Goal: Information Seeking & Learning: Learn about a topic

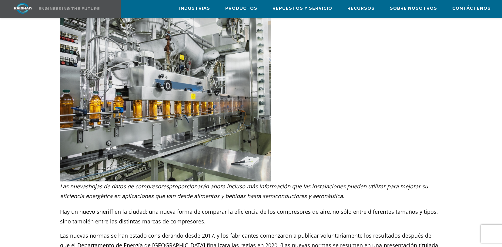
scroll to position [182, 0]
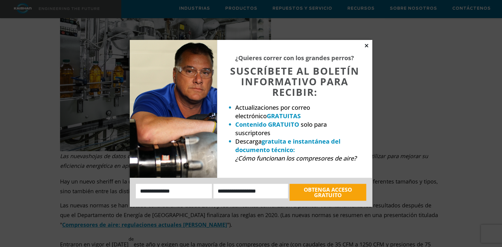
click at [368, 44] on icon at bounding box center [365, 45] width 5 height 5
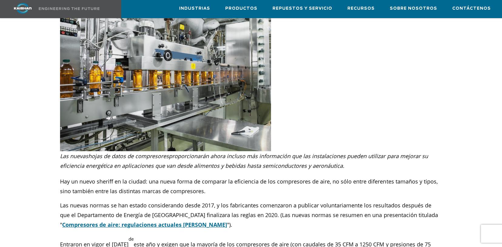
click at [104, 221] on font "Compresores de aire: regulaciones actuales [PERSON_NAME]" at bounding box center [144, 224] width 165 height 7
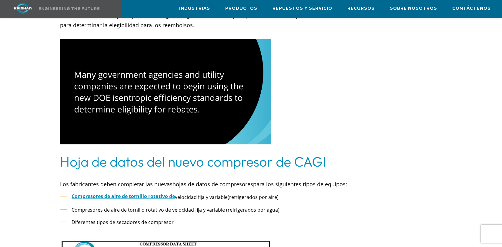
scroll to position [485, 0]
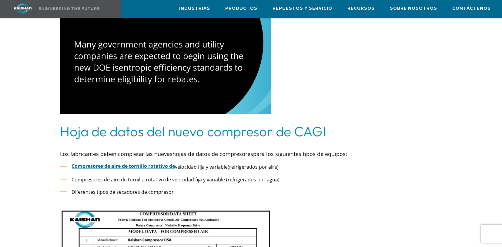
click at [148, 163] on font "Compresores de aire de tornillo rotativo de" at bounding box center [122, 166] width 103 height 7
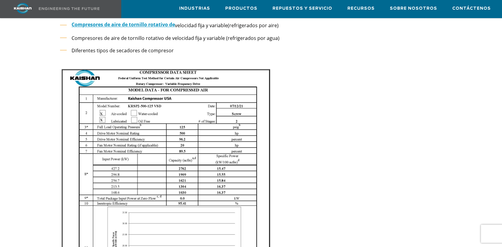
scroll to position [596, 0]
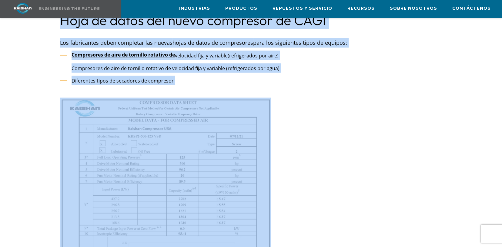
drag, startPoint x: 54, startPoint y: 83, endPoint x: 189, endPoint y: 96, distance: 135.7
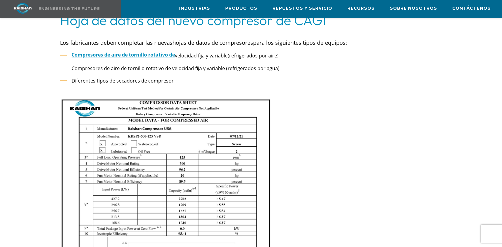
click at [279, 94] on div at bounding box center [173, 245] width 226 height 314
click at [254, 101] on img at bounding box center [165, 250] width 211 height 305
click at [257, 98] on img at bounding box center [165, 250] width 211 height 305
click at [155, 98] on img at bounding box center [165, 250] width 211 height 305
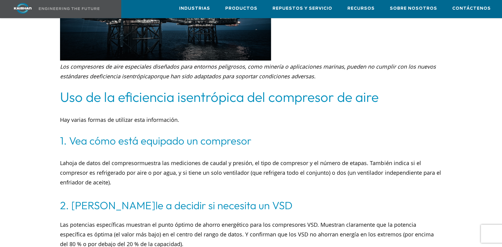
scroll to position [2080, 0]
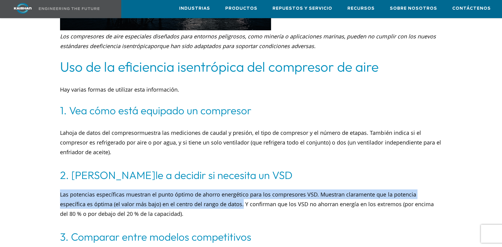
drag, startPoint x: 243, startPoint y: 195, endPoint x: 57, endPoint y: 183, distance: 186.1
click at [57, 184] on div "Las potencias específicas muestran el punto óptimo de ahorro energético para lo…" at bounding box center [250, 201] width 389 height 35
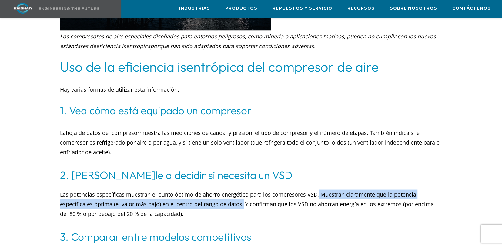
drag, startPoint x: 320, startPoint y: 185, endPoint x: 244, endPoint y: 195, distance: 77.6
click at [244, 195] on font "Las potencias específicas muestran el punto óptimo de ahorro energético para lo…" at bounding box center [246, 204] width 373 height 27
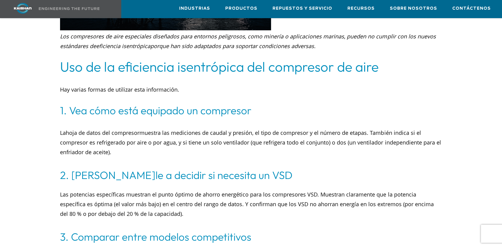
click at [271, 196] on font "Las potencias específicas muestran el punto óptimo de ahorro energético para lo…" at bounding box center [246, 204] width 373 height 27
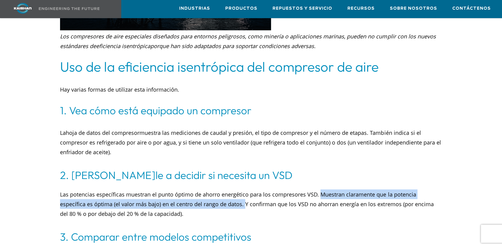
drag, startPoint x: 323, startPoint y: 184, endPoint x: 244, endPoint y: 195, distance: 78.9
click at [244, 195] on font "Las potencias específicas muestran el punto óptimo de ahorro energético para lo…" at bounding box center [246, 204] width 373 height 27
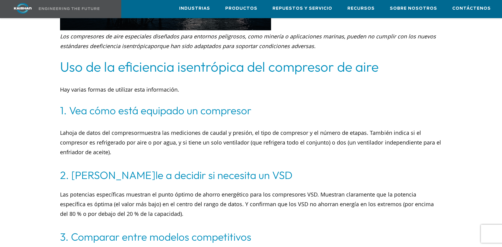
click at [296, 204] on p "Las potencias específicas muestran el punto óptimo de ahorro energético para lo…" at bounding box center [251, 204] width 382 height 29
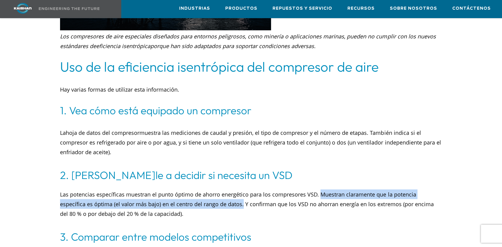
drag, startPoint x: 323, startPoint y: 182, endPoint x: 244, endPoint y: 194, distance: 79.9
click at [244, 194] on font "Las potencias específicas muestran el punto óptimo de ahorro energético para lo…" at bounding box center [246, 204] width 373 height 27
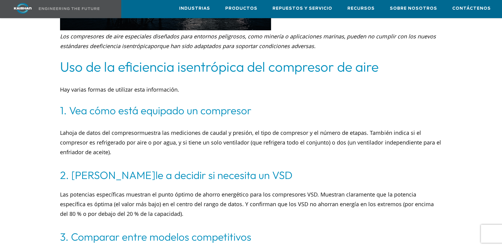
click at [266, 198] on p "Las potencias específicas muestran el punto óptimo de ahorro energético para lo…" at bounding box center [251, 204] width 382 height 29
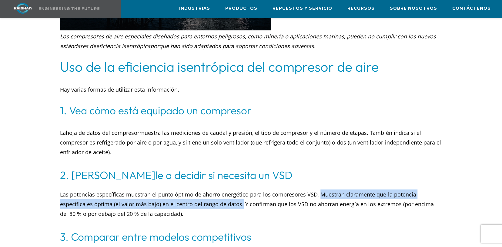
drag, startPoint x: 323, startPoint y: 182, endPoint x: 244, endPoint y: 190, distance: 79.7
click at [244, 191] on font "Las potencias específicas muestran el punto óptimo de ahorro energético para lo…" at bounding box center [246, 204] width 373 height 27
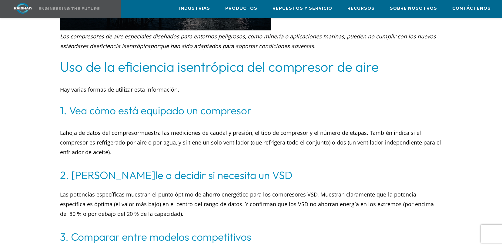
click at [314, 203] on p "Las potencias específicas muestran el punto óptimo de ahorro energético para lo…" at bounding box center [251, 204] width 382 height 29
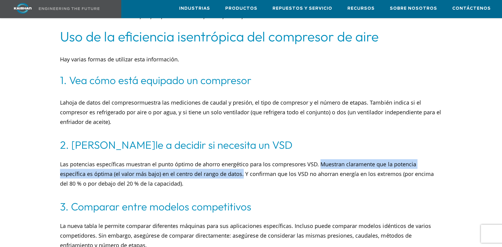
drag, startPoint x: 323, startPoint y: 151, endPoint x: 244, endPoint y: 164, distance: 80.0
click at [244, 164] on font "Las potencias específicas muestran el punto óptimo de ahorro energético para lo…" at bounding box center [246, 174] width 373 height 27
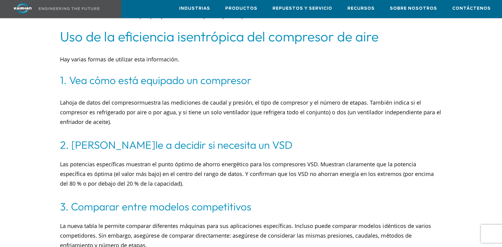
click at [279, 171] on p "Las potencias específicas muestran el punto óptimo de ahorro energético para lo…" at bounding box center [251, 173] width 382 height 29
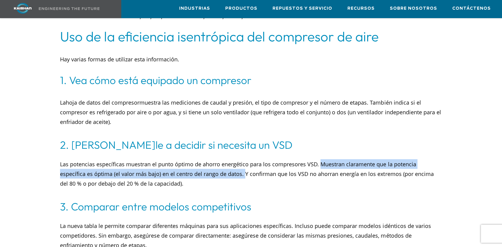
drag, startPoint x: 322, startPoint y: 154, endPoint x: 244, endPoint y: 165, distance: 78.7
click at [244, 165] on font "Las potencias específicas muestran el punto óptimo de ahorro energético para lo…" at bounding box center [246, 174] width 373 height 27
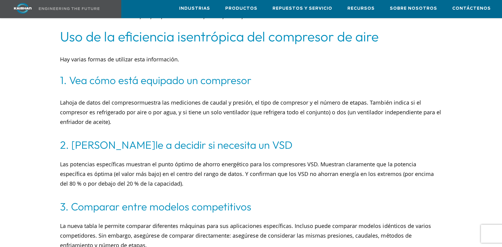
click at [271, 175] on p "Las potencias específicas muestran el punto óptimo de ahorro energético para lo…" at bounding box center [251, 173] width 382 height 29
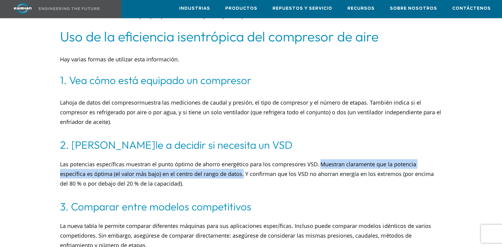
drag, startPoint x: 324, startPoint y: 153, endPoint x: 244, endPoint y: 165, distance: 81.2
click at [244, 165] on font "Las potencias específicas muestran el punto óptimo de ahorro energético para lo…" at bounding box center [246, 174] width 373 height 27
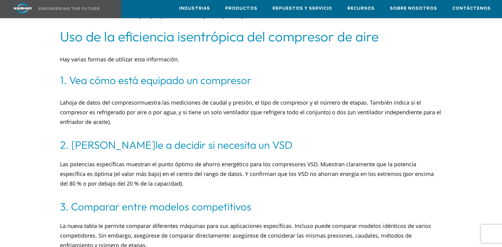
click at [273, 174] on p "Las potencias específicas muestran el punto óptimo de ahorro energético para lo…" at bounding box center [251, 173] width 382 height 29
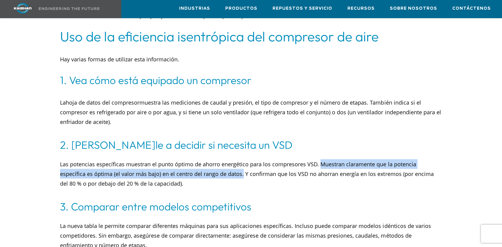
drag, startPoint x: 323, startPoint y: 153, endPoint x: 244, endPoint y: 162, distance: 78.9
click at [244, 162] on font "Las potencias específicas muestran el punto óptimo de ahorro energético para lo…" at bounding box center [246, 174] width 373 height 27
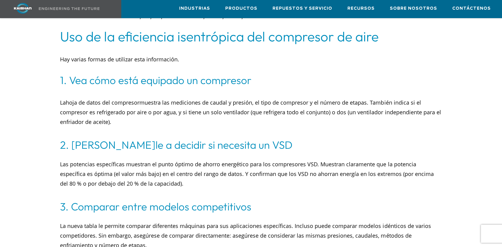
click at [258, 171] on p "Las potencias específicas muestran el punto óptimo de ahorro energético para lo…" at bounding box center [251, 173] width 382 height 29
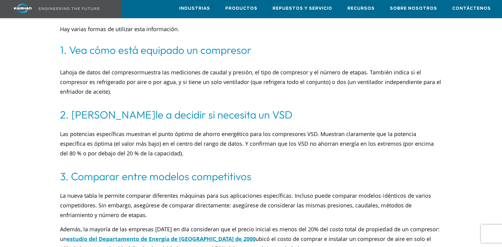
scroll to position [2171, 0]
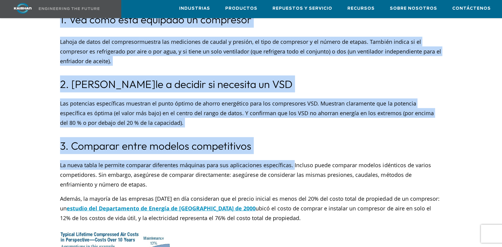
drag, startPoint x: 296, startPoint y: 157, endPoint x: 56, endPoint y: 148, distance: 240.1
click at [289, 154] on div "La nueva tabla le permite comparar diferentes máquinas para sus aplicaciones es…" at bounding box center [250, 188] width 389 height 69
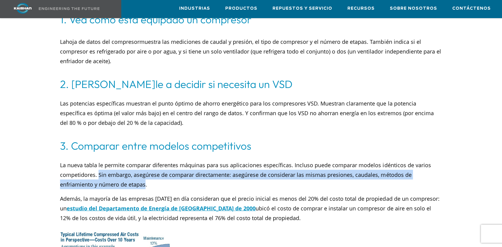
drag, startPoint x: 122, startPoint y: 164, endPoint x: 99, endPoint y: 164, distance: 23.3
click at [99, 164] on font "La nueva tabla le permite comparar diferentes máquinas para sus aplicaciones es…" at bounding box center [245, 175] width 370 height 27
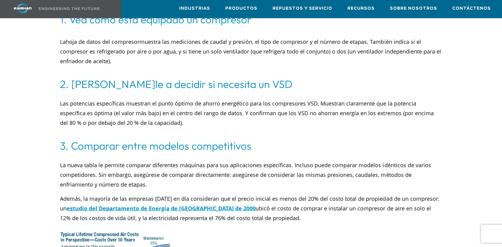
click at [152, 176] on p "La nueva tabla le permite comparar diferentes máquinas para sus aplicaciones es…" at bounding box center [251, 175] width 382 height 29
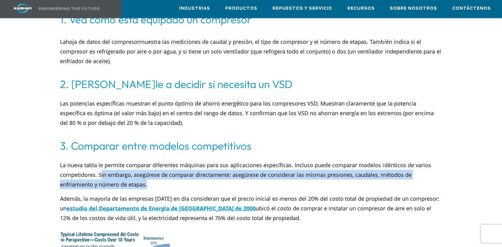
drag, startPoint x: 101, startPoint y: 161, endPoint x: 151, endPoint y: 170, distance: 50.9
click at [151, 170] on p "La nueva tabla le permite comparar diferentes máquinas para sus aplicaciones es…" at bounding box center [251, 175] width 382 height 29
click at [155, 172] on p "La nueva tabla le permite comparar diferentes máquinas para sus aplicaciones es…" at bounding box center [251, 175] width 382 height 29
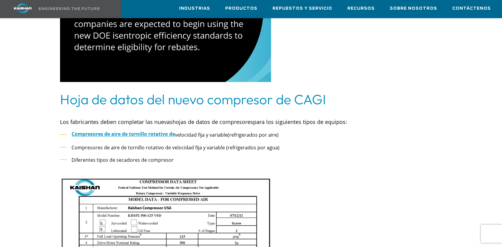
scroll to position [518, 0]
